Goal: Use online tool/utility

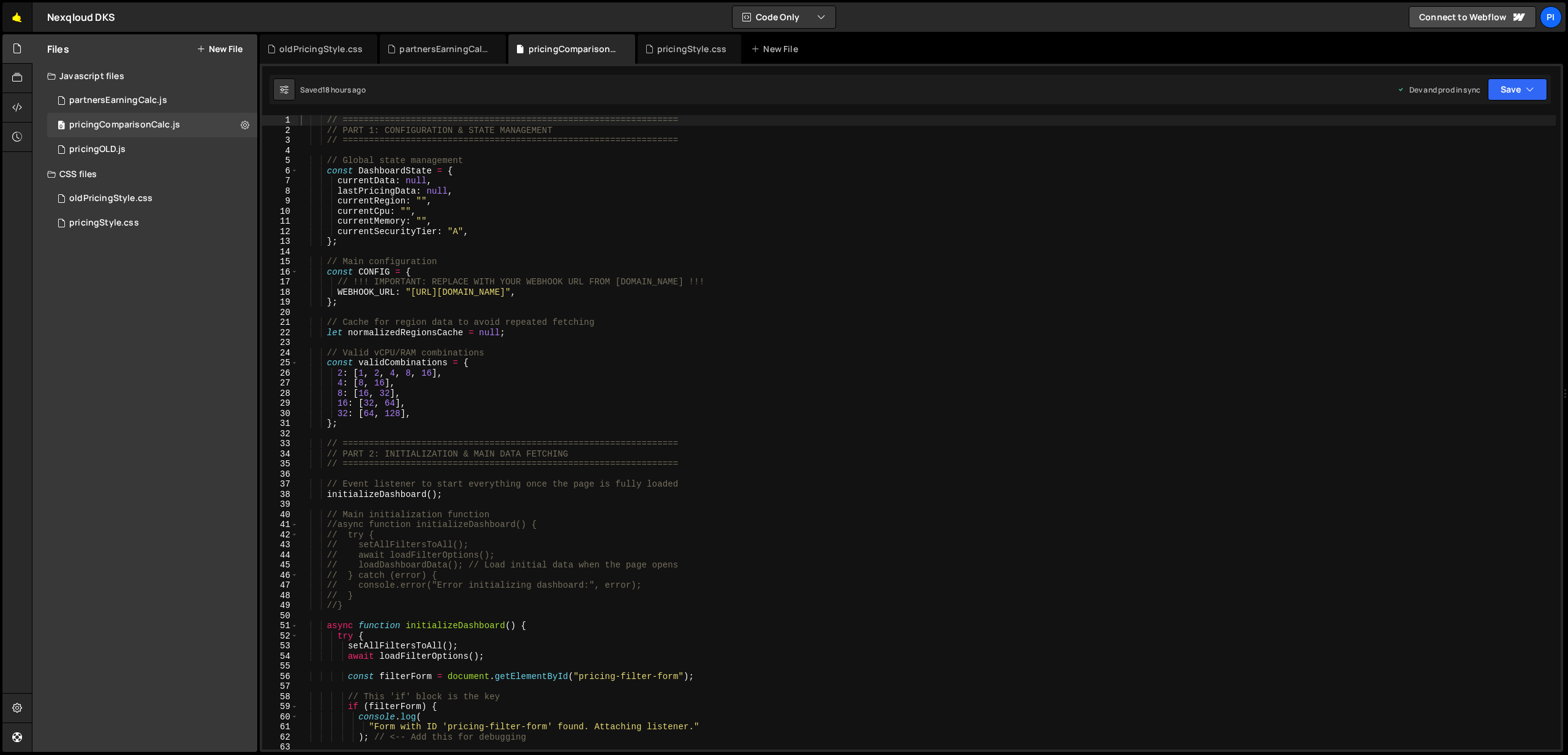
click at [10, 12] on link "🤙" at bounding box center [18, 17] width 30 height 29
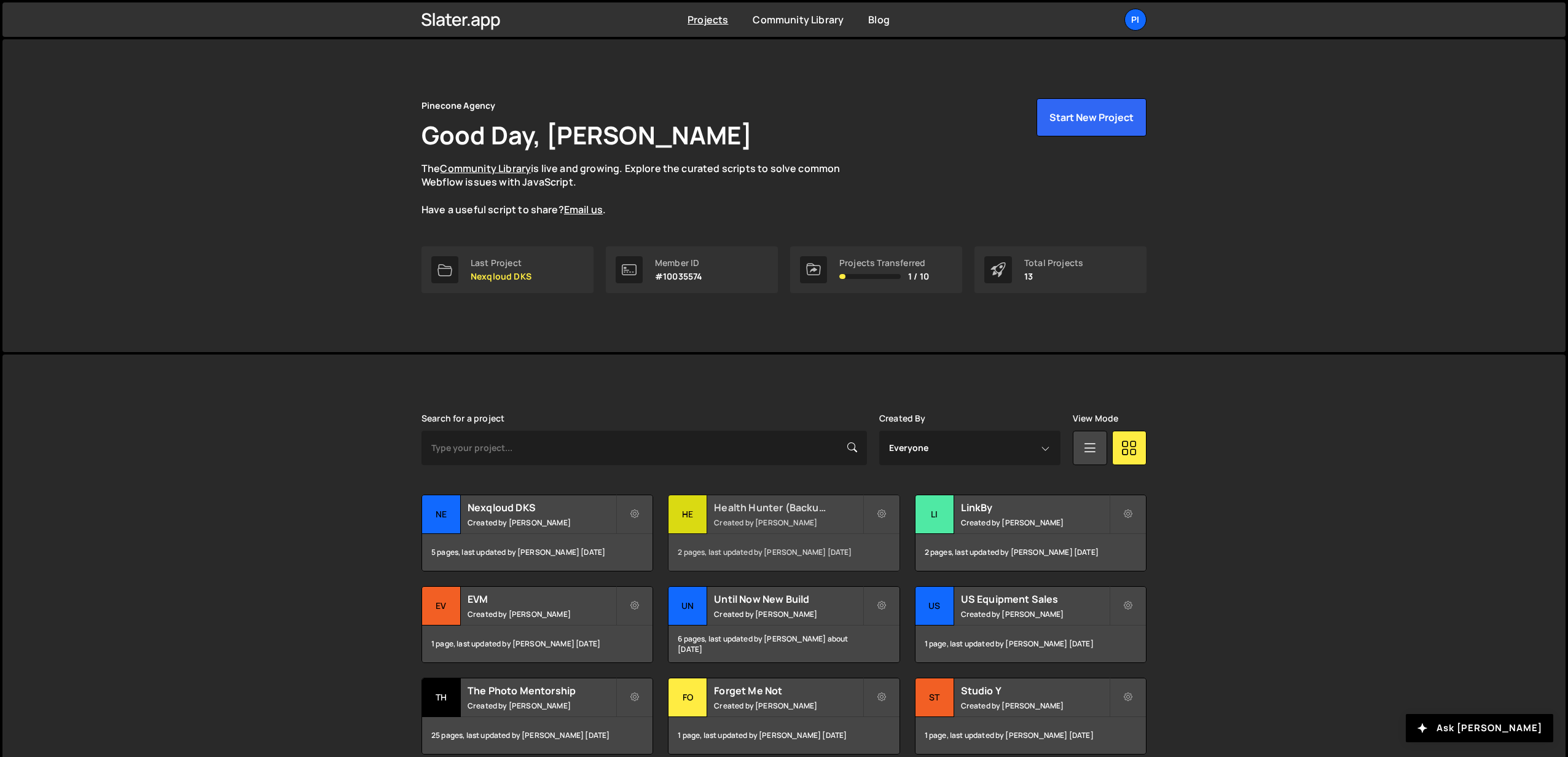
click at [777, 521] on small "Created by Richard Burles" at bounding box center [788, 522] width 148 height 11
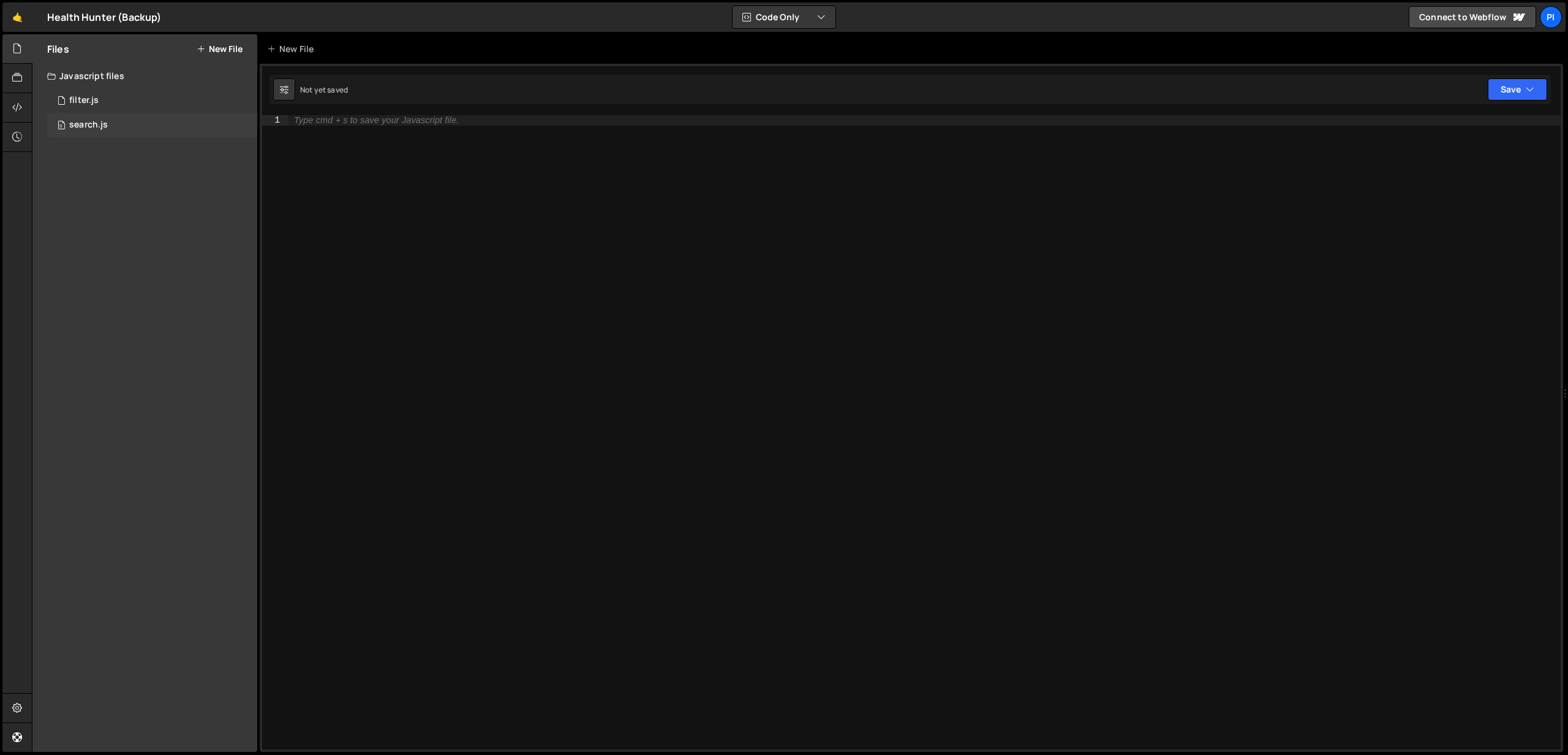
click at [137, 126] on div "0 search.js 0" at bounding box center [152, 125] width 210 height 25
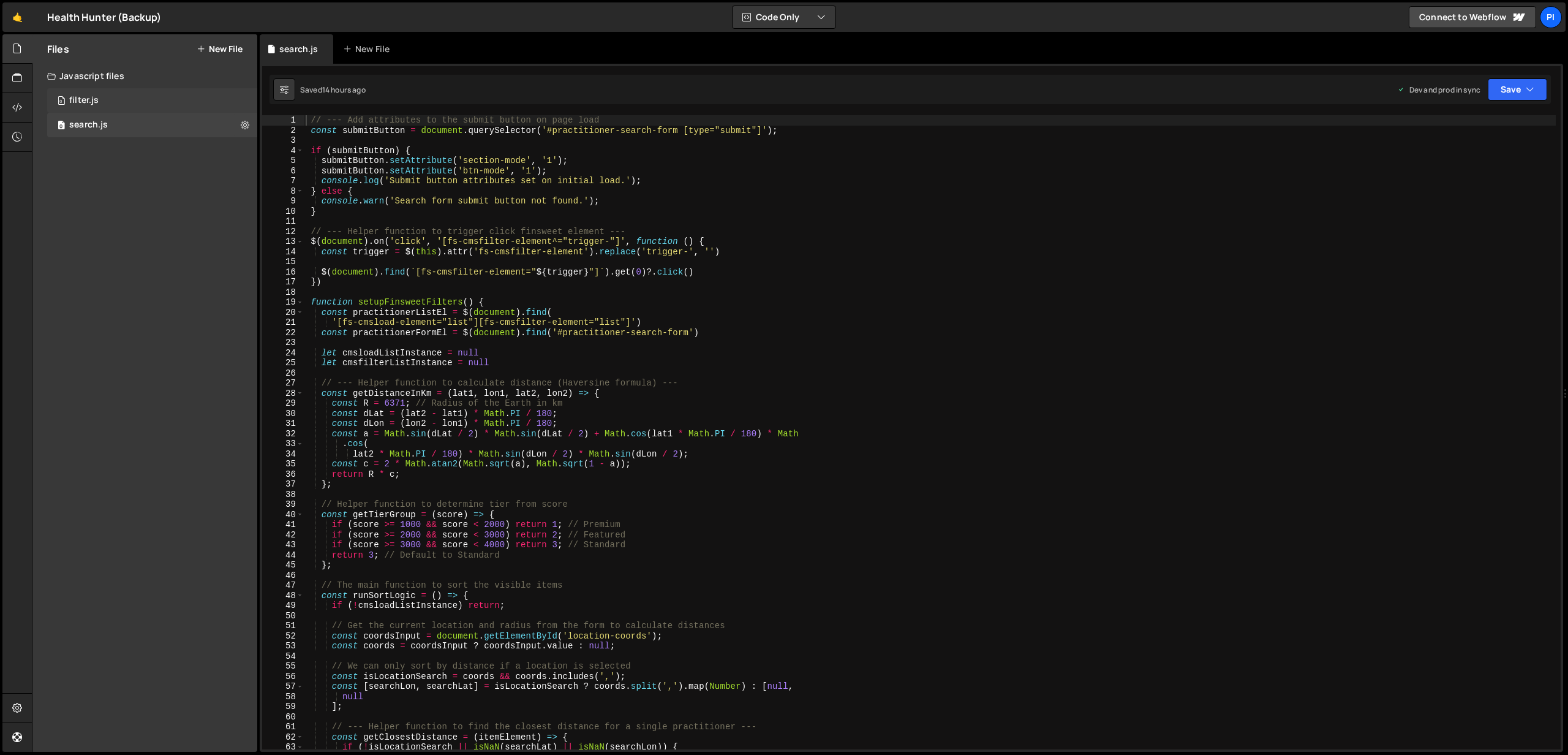
click at [117, 104] on div "0 filter.js 0" at bounding box center [152, 100] width 210 height 25
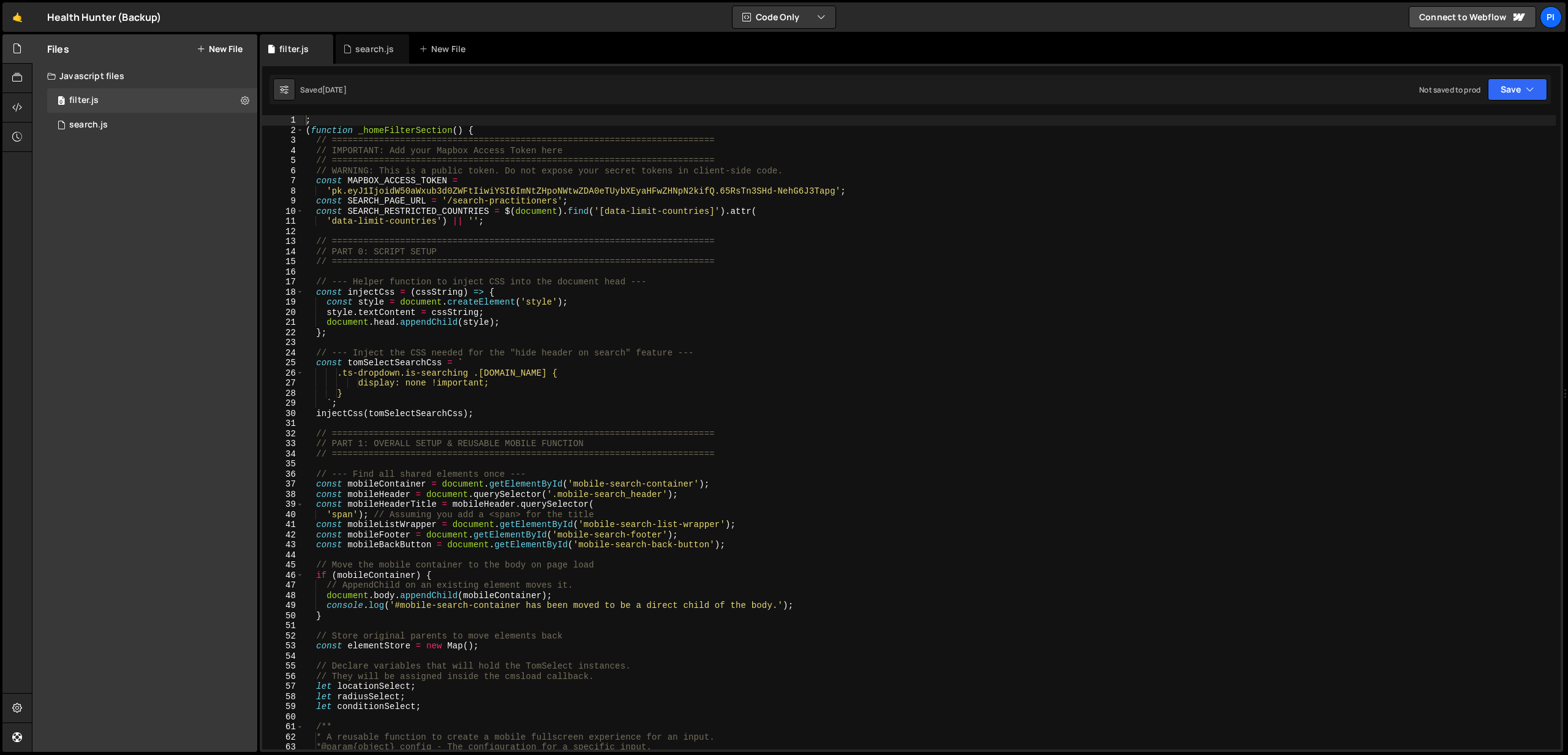
type textarea "'data-limit-countries') || '';"
click at [902, 216] on div "; ( function _homeFilterSection ( ) { // ======================================…" at bounding box center [929, 443] width 1252 height 655
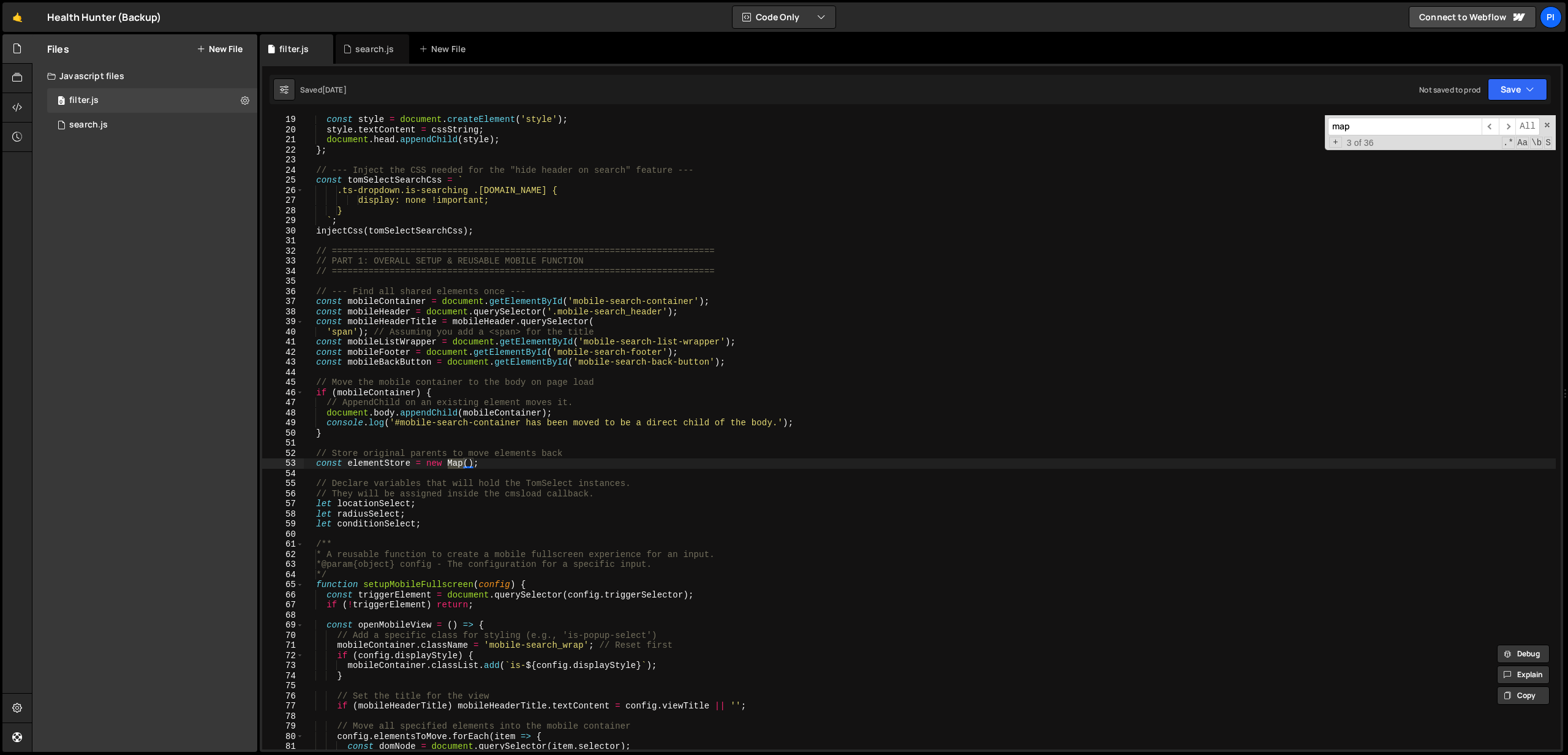
scroll to position [182, 0]
type input "map"
click at [1492, 125] on span "​" at bounding box center [1490, 126] width 17 height 18
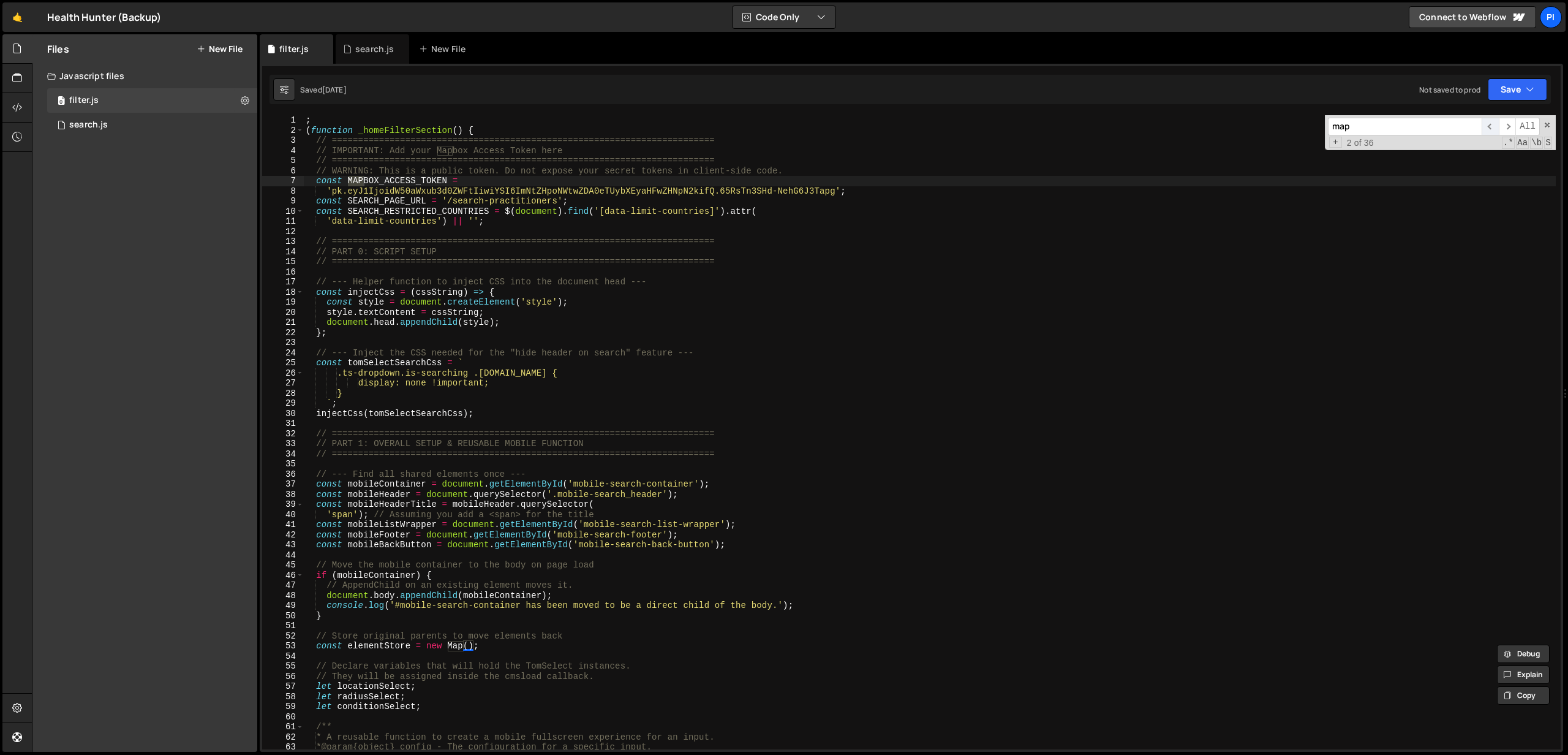
scroll to position [0, 0]
click at [1492, 125] on span "​" at bounding box center [1490, 126] width 17 height 18
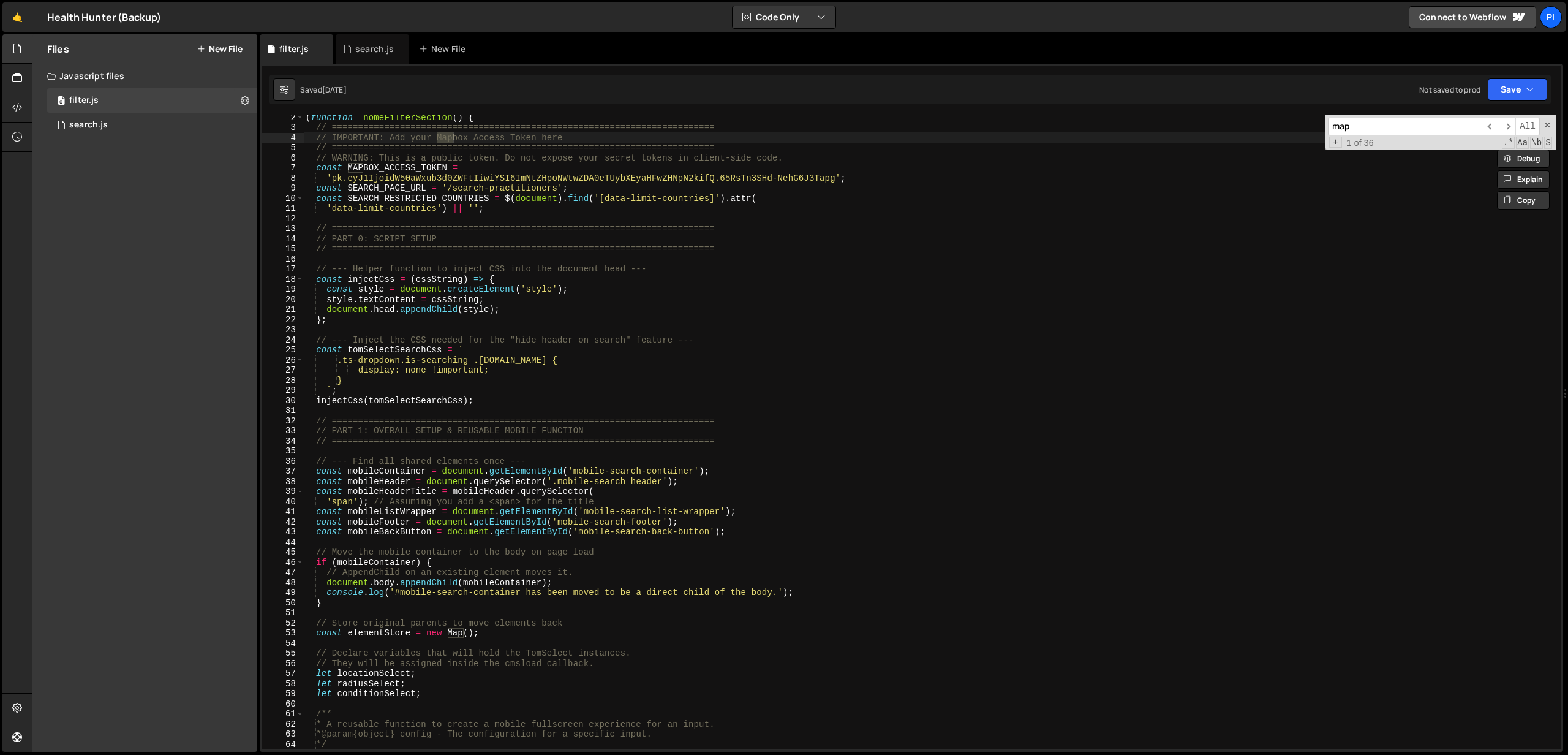
scroll to position [15, 0]
click at [1508, 129] on div "Debug Explain Copy filter.js search.js New File Saved [DATE] Not saved to prod …" at bounding box center [911, 393] width 1303 height 718
click at [1508, 129] on span "​" at bounding box center [1507, 126] width 17 height 18
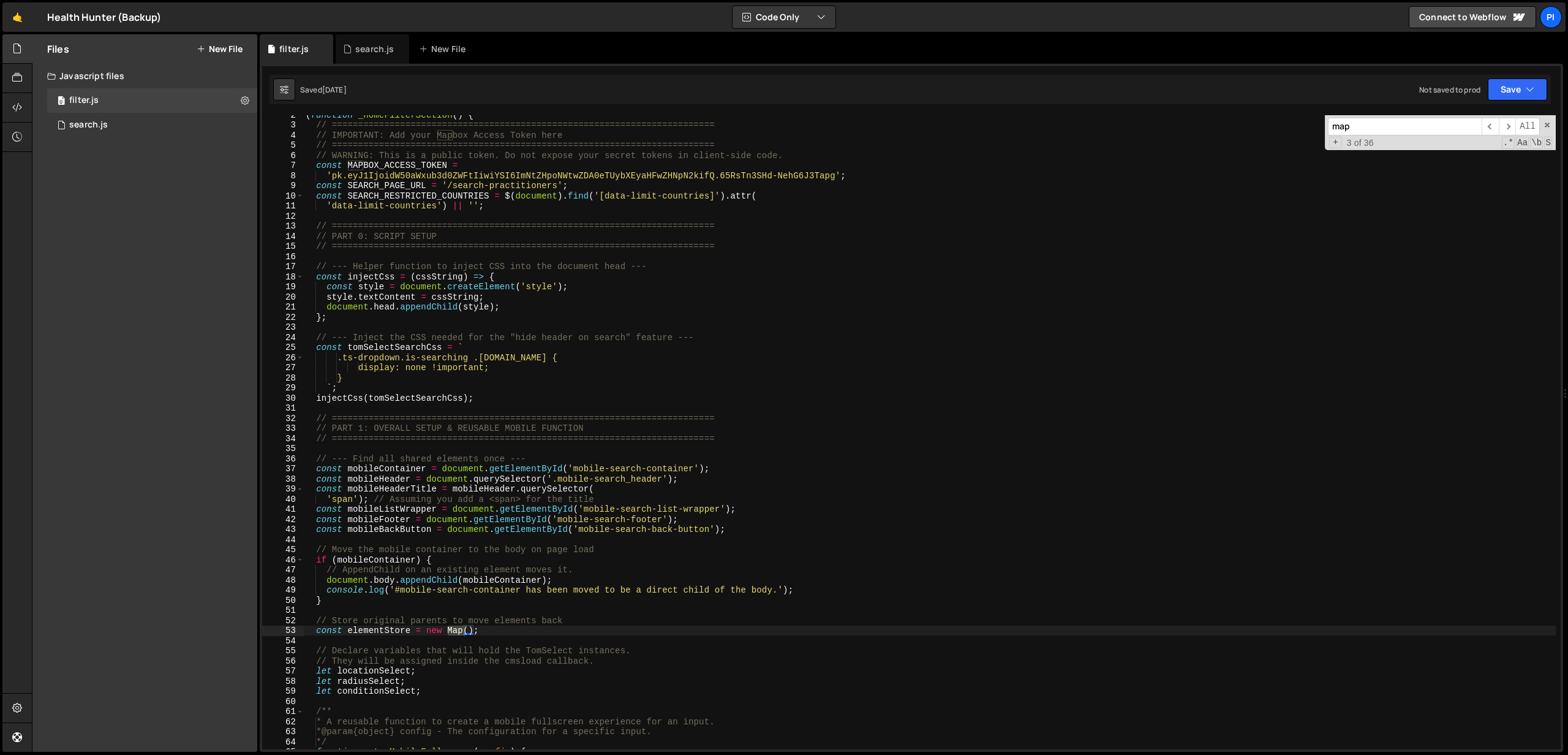
scroll to position [2008, 0]
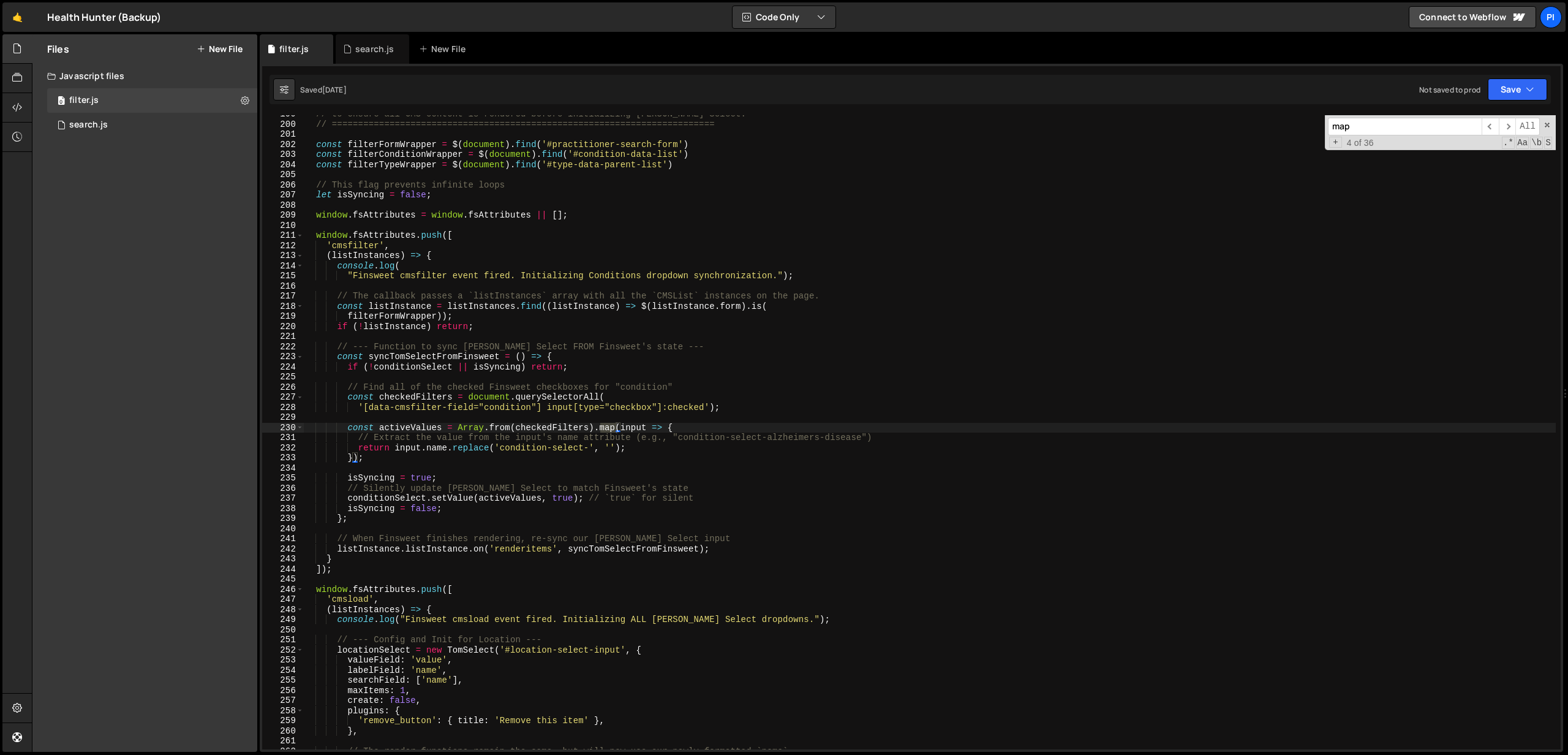
click at [1508, 129] on span "​" at bounding box center [1507, 126] width 17 height 18
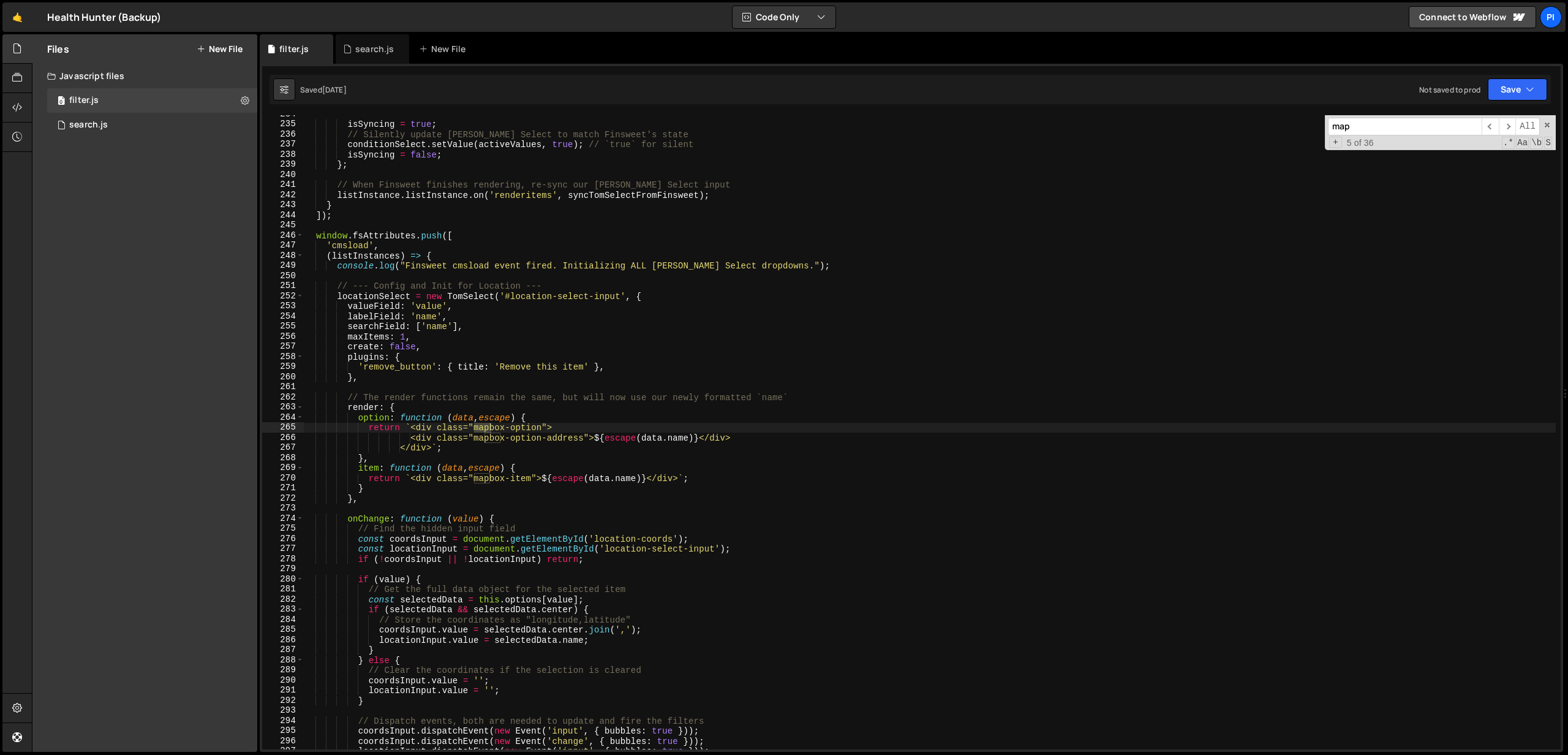
scroll to position [2362, 0]
click at [1508, 129] on span "​" at bounding box center [1507, 126] width 17 height 18
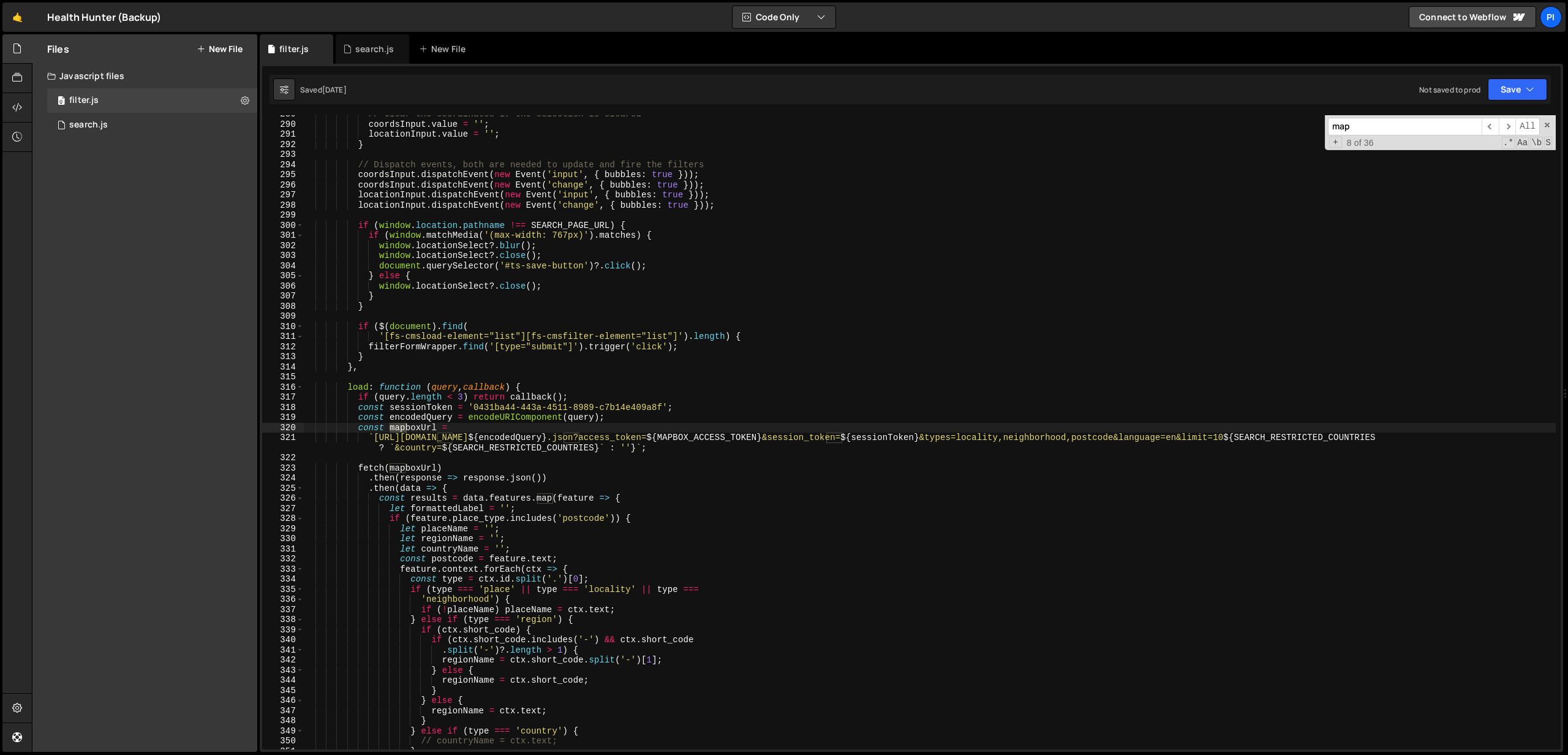
click at [1508, 129] on span "​" at bounding box center [1507, 126] width 17 height 18
